Goal: Information Seeking & Learning: Check status

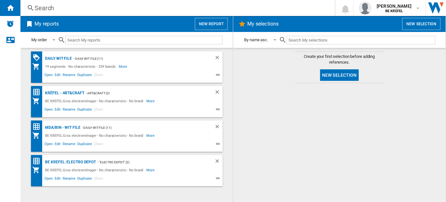
click at [88, 6] on div "Search" at bounding box center [177, 8] width 284 height 9
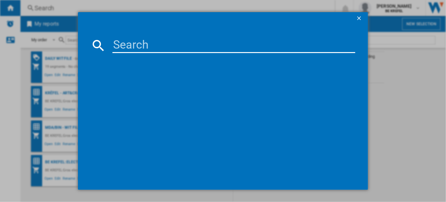
click at [122, 43] on input at bounding box center [233, 45] width 242 height 15
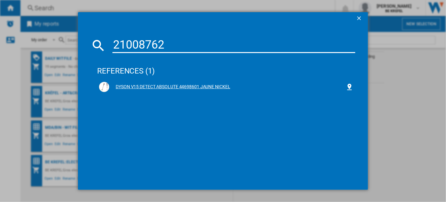
type input "21008762"
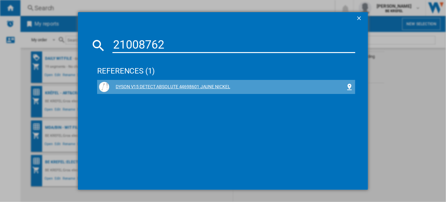
click at [170, 89] on div "DYSON V15 DETECT ABSOLUTE 44698601 JAUNE NICKEL" at bounding box center [227, 87] width 236 height 6
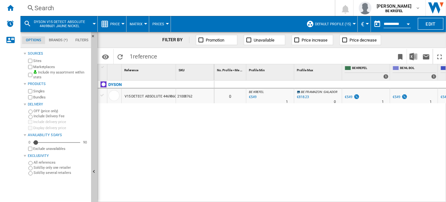
click at [119, 22] on span "Price" at bounding box center [115, 24] width 10 height 4
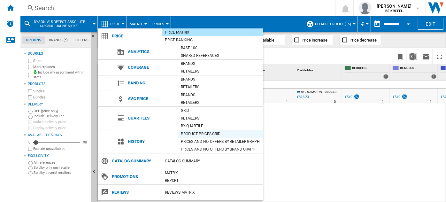
click at [194, 135] on div "Product prices grid" at bounding box center [220, 134] width 85 height 6
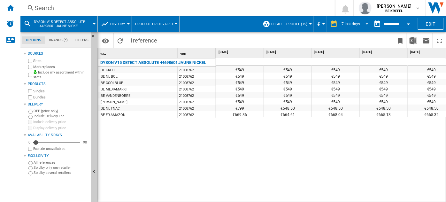
click at [345, 21] on md-select-value "7 last days" at bounding box center [356, 24] width 30 height 10
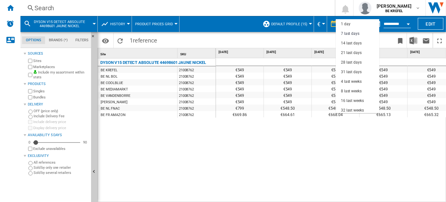
scroll to position [9, 0]
click at [346, 88] on md-option "16 last weeks" at bounding box center [357, 92] width 43 height 10
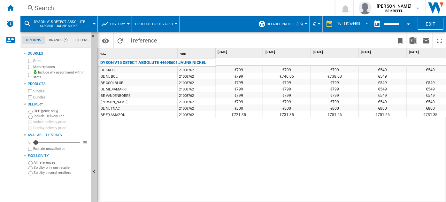
scroll to position [0, 103]
